Goal: Task Accomplishment & Management: Manage account settings

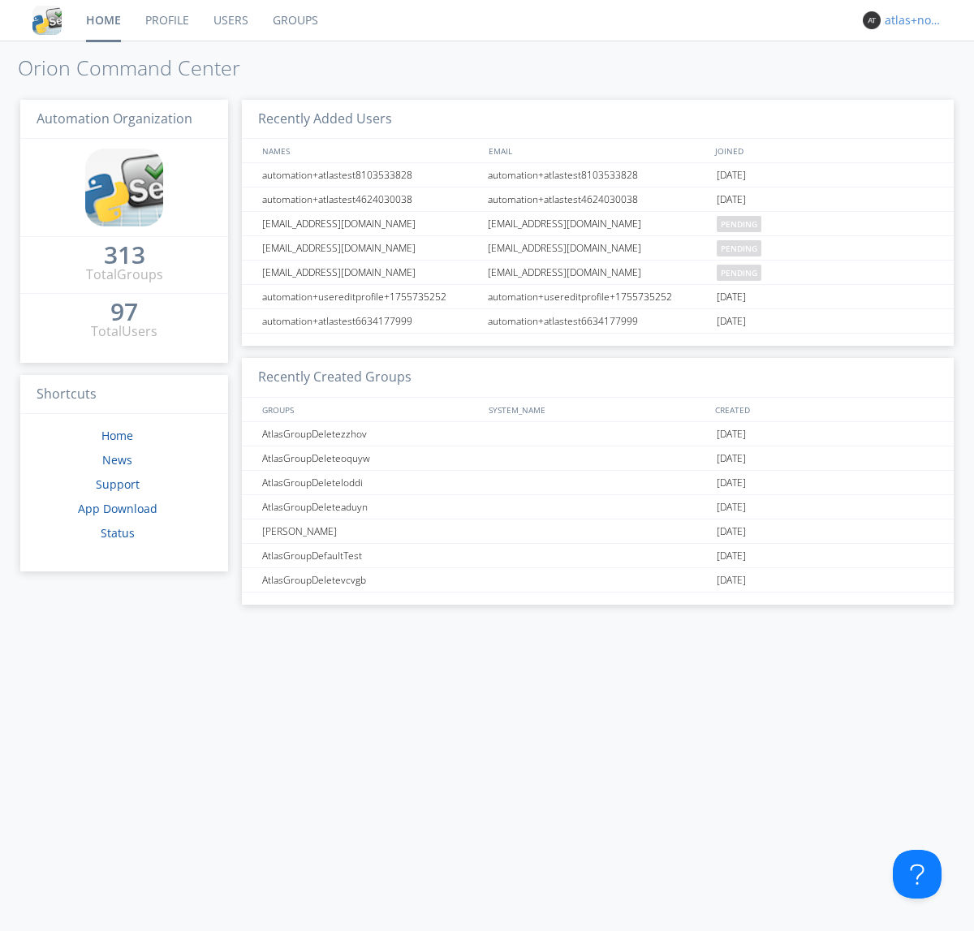
click at [911, 20] on div "atlas+nodispatch" at bounding box center [915, 20] width 61 height 16
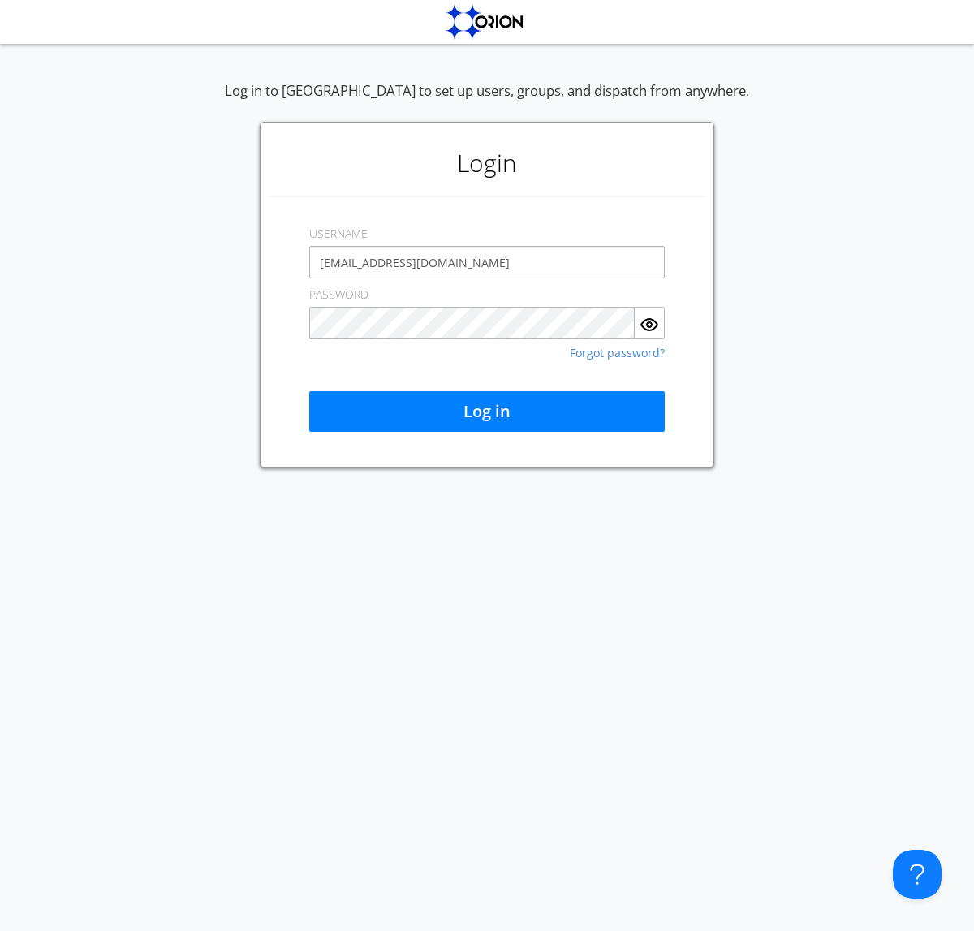
type input "[EMAIL_ADDRESS][DOMAIN_NAME]"
click at [487, 411] on button "Log in" at bounding box center [486, 411] width 355 height 41
